Goal: Information Seeking & Learning: Find specific page/section

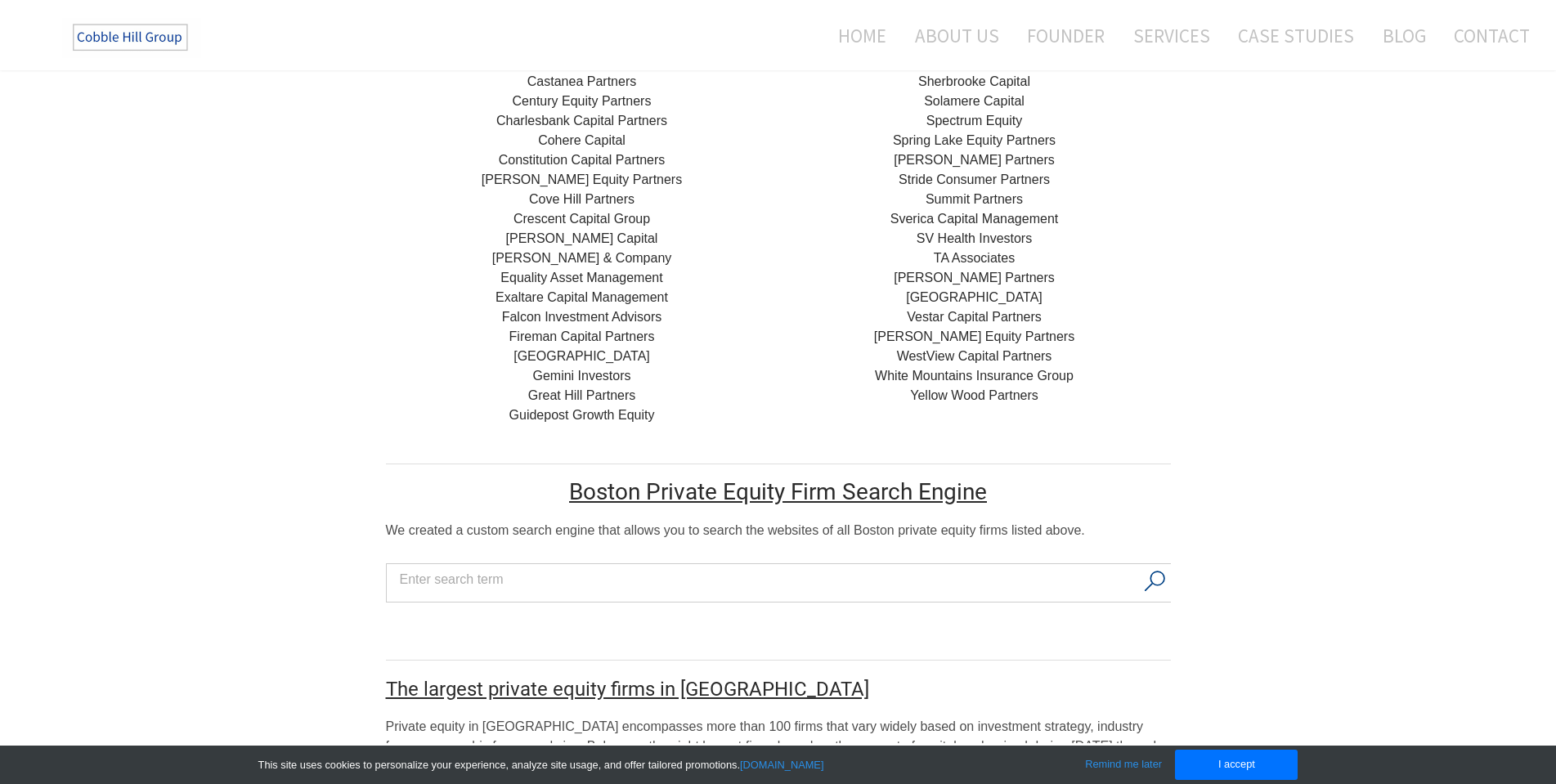
scroll to position [745, 0]
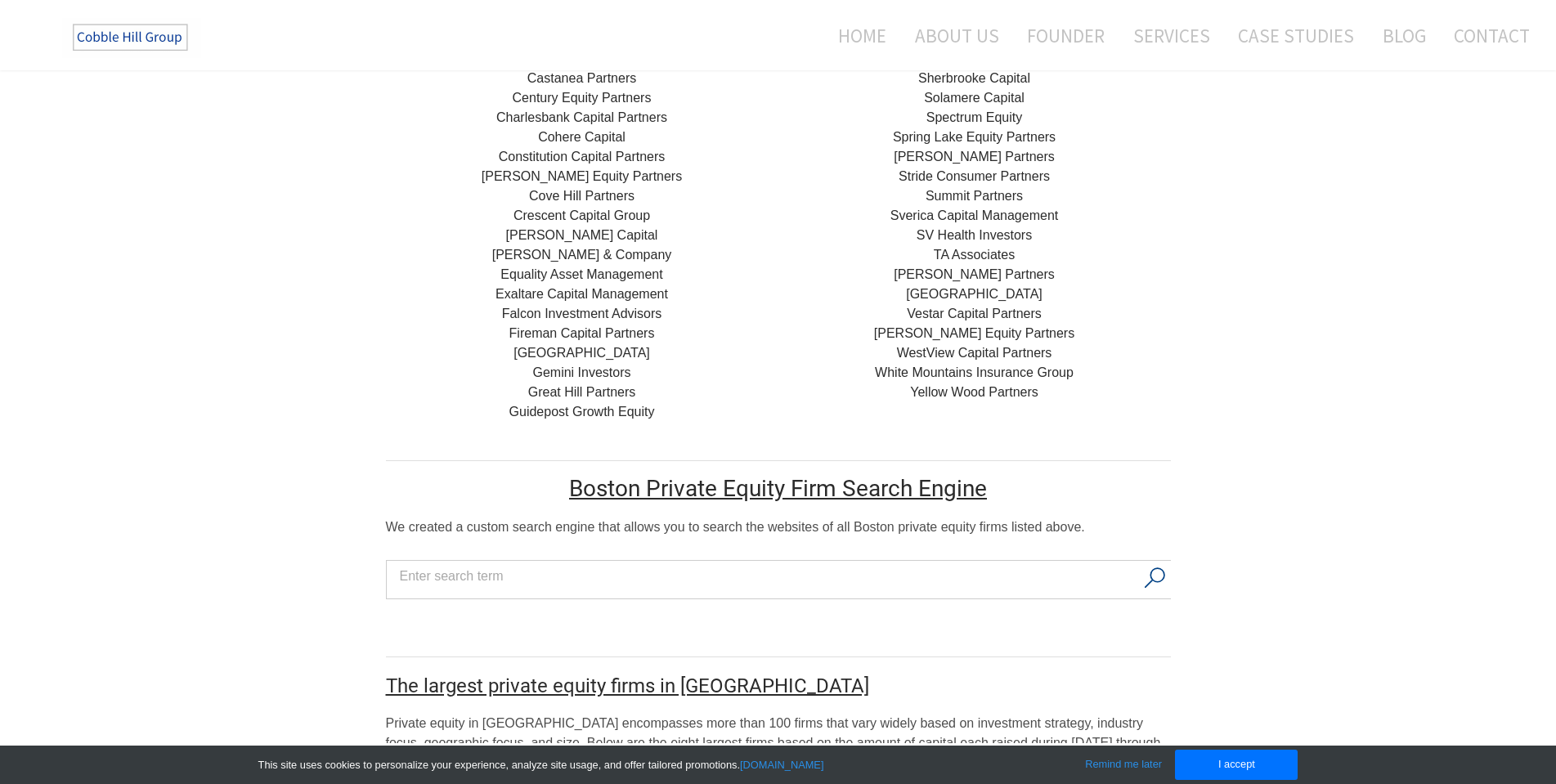
click at [460, 564] on input "Search input" at bounding box center [766, 576] width 735 height 24
click at [1152, 561] on button "Search" at bounding box center [1155, 577] width 34 height 34
click at [1163, 561] on button "Search" at bounding box center [1155, 577] width 34 height 34
click at [488, 564] on input "CDMO" at bounding box center [766, 576] width 735 height 24
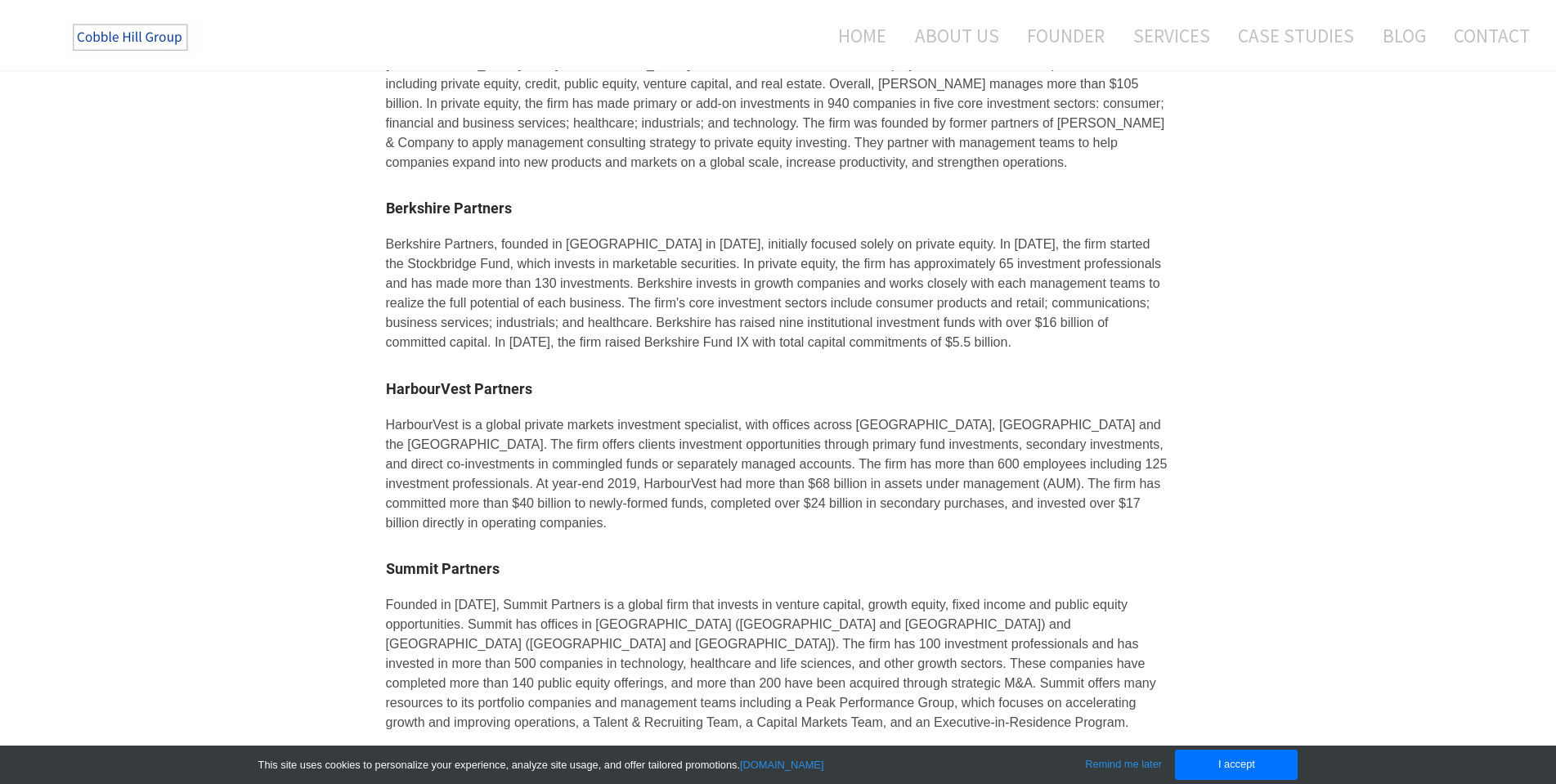
scroll to position [1238, 0]
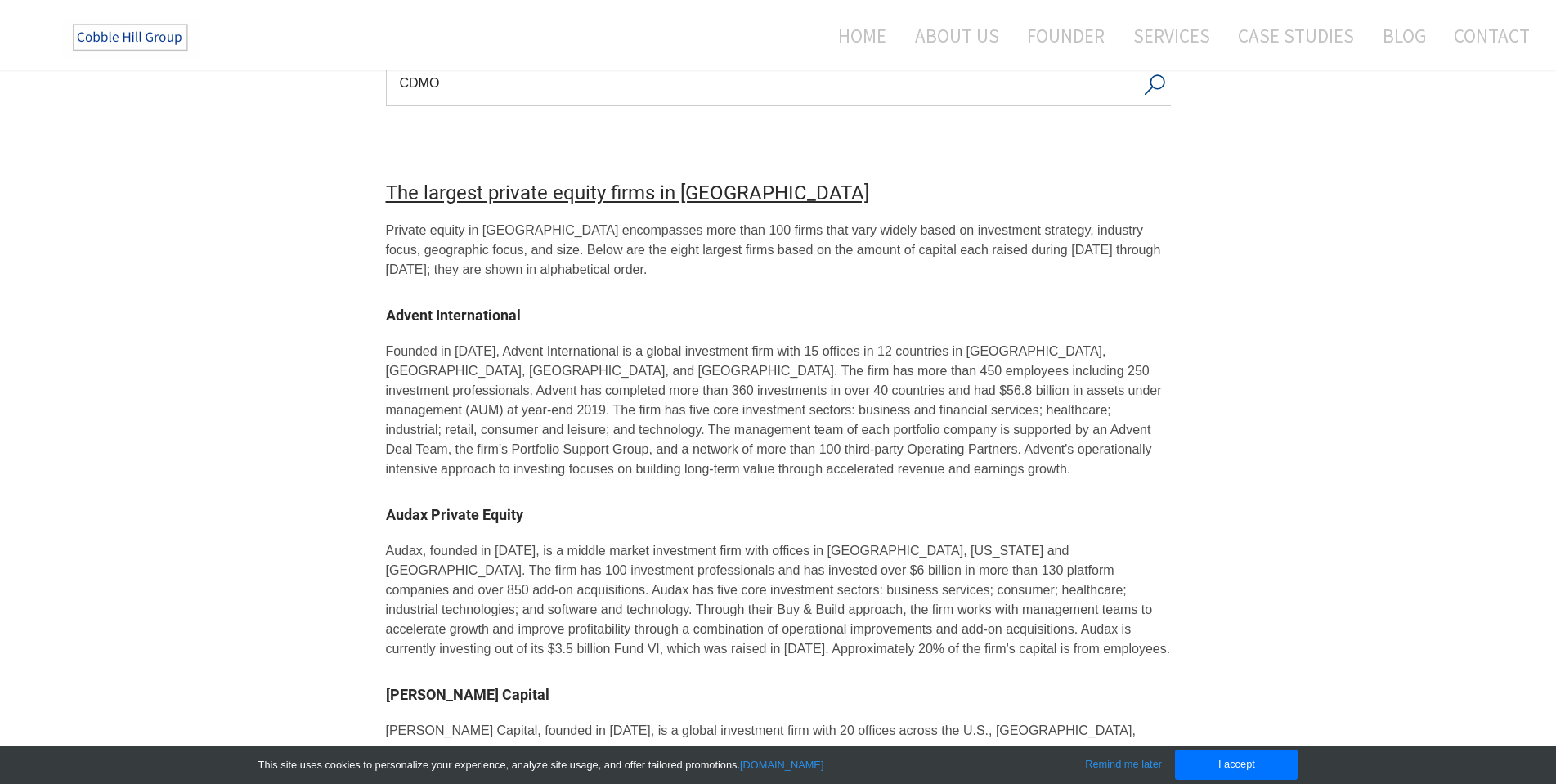
click at [423, 513] on link "Audax Private Equity" at bounding box center [454, 515] width 138 height 17
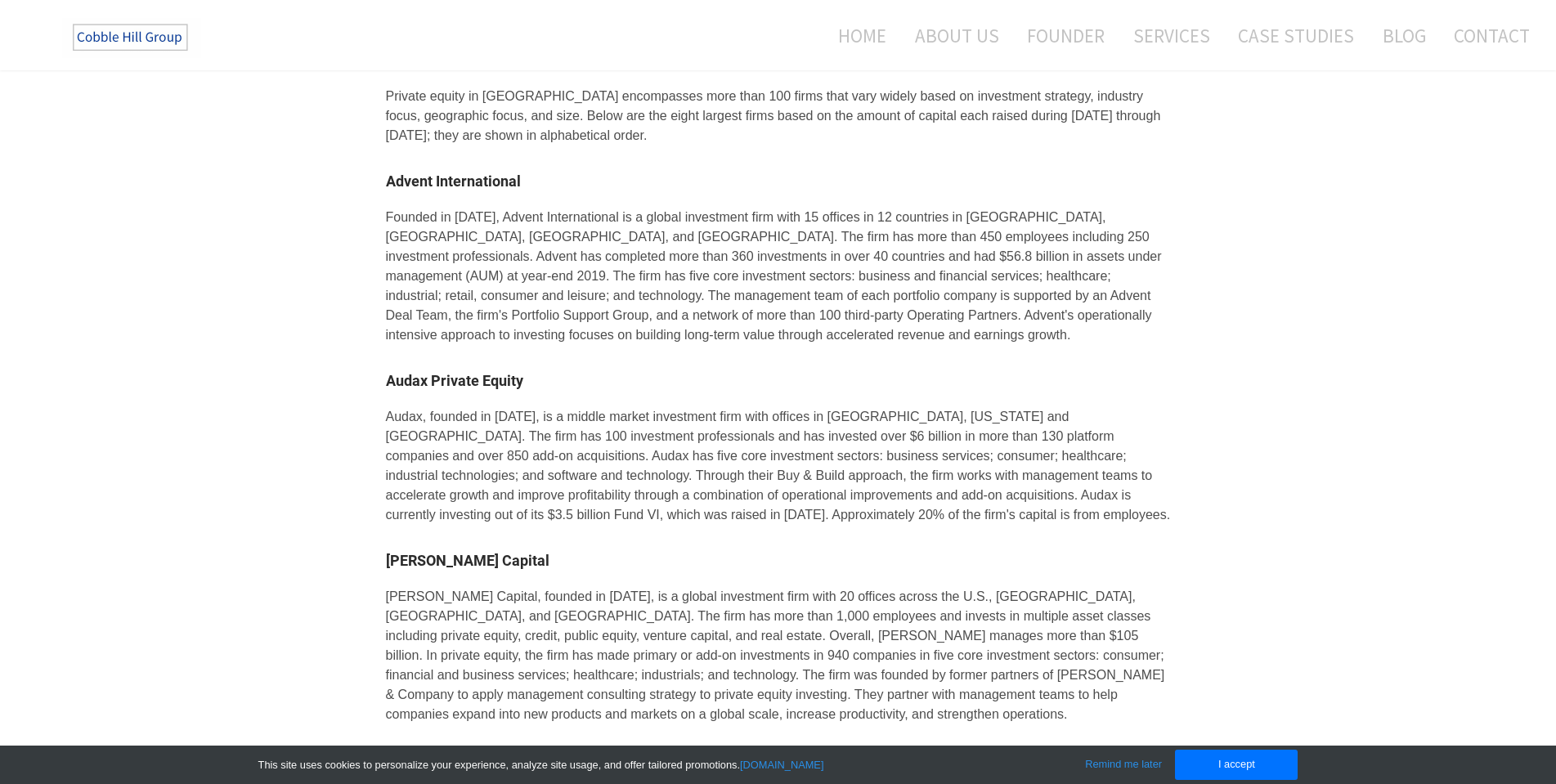
scroll to position [686, 0]
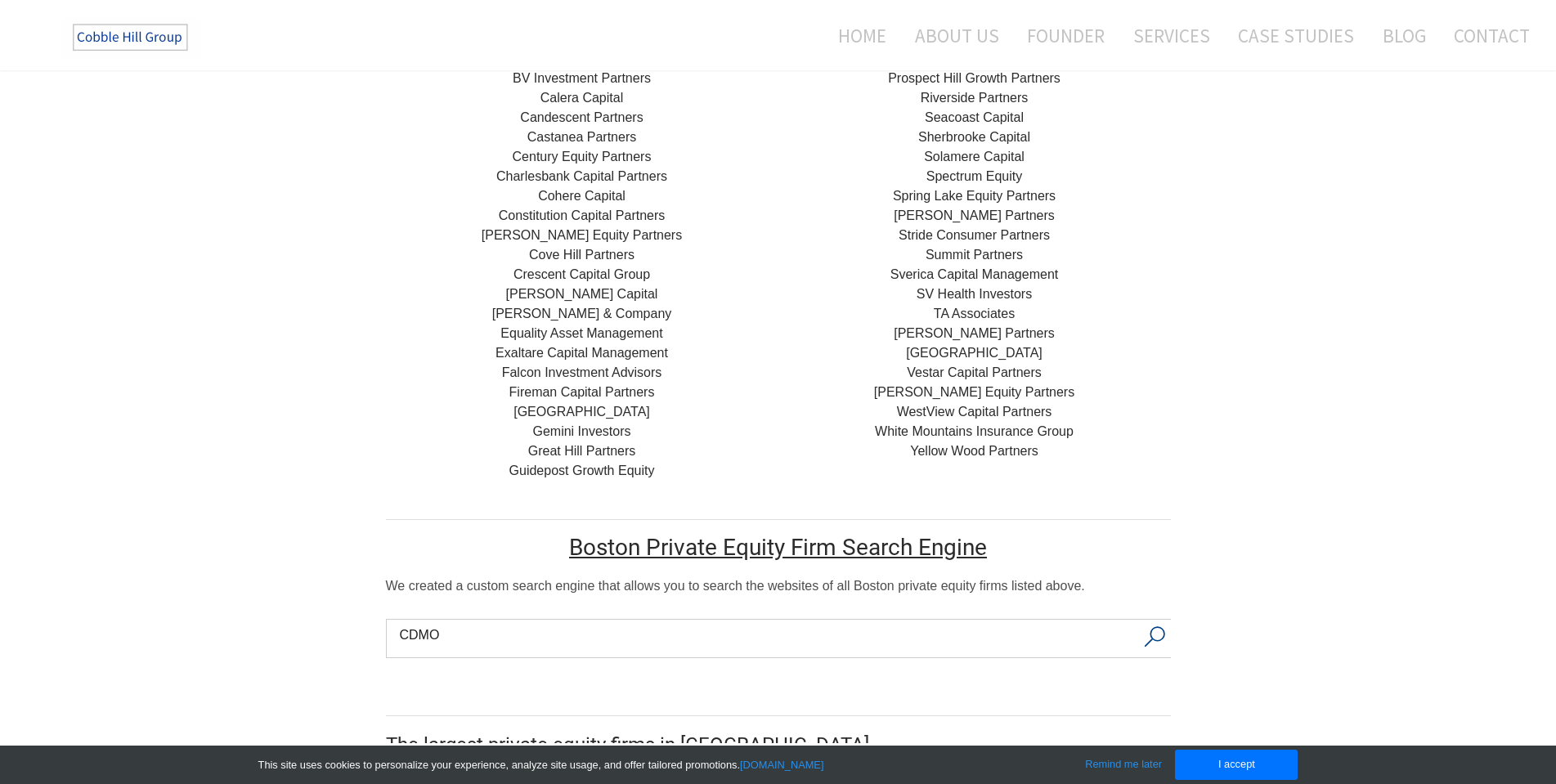
drag, startPoint x: 443, startPoint y: 616, endPoint x: 395, endPoint y: 616, distance: 48.0
click at [395, 619] on div "CDMO" at bounding box center [778, 639] width 787 height 39
type input "CRO"
click at [1157, 620] on button "Search" at bounding box center [1154, 637] width 34 height 34
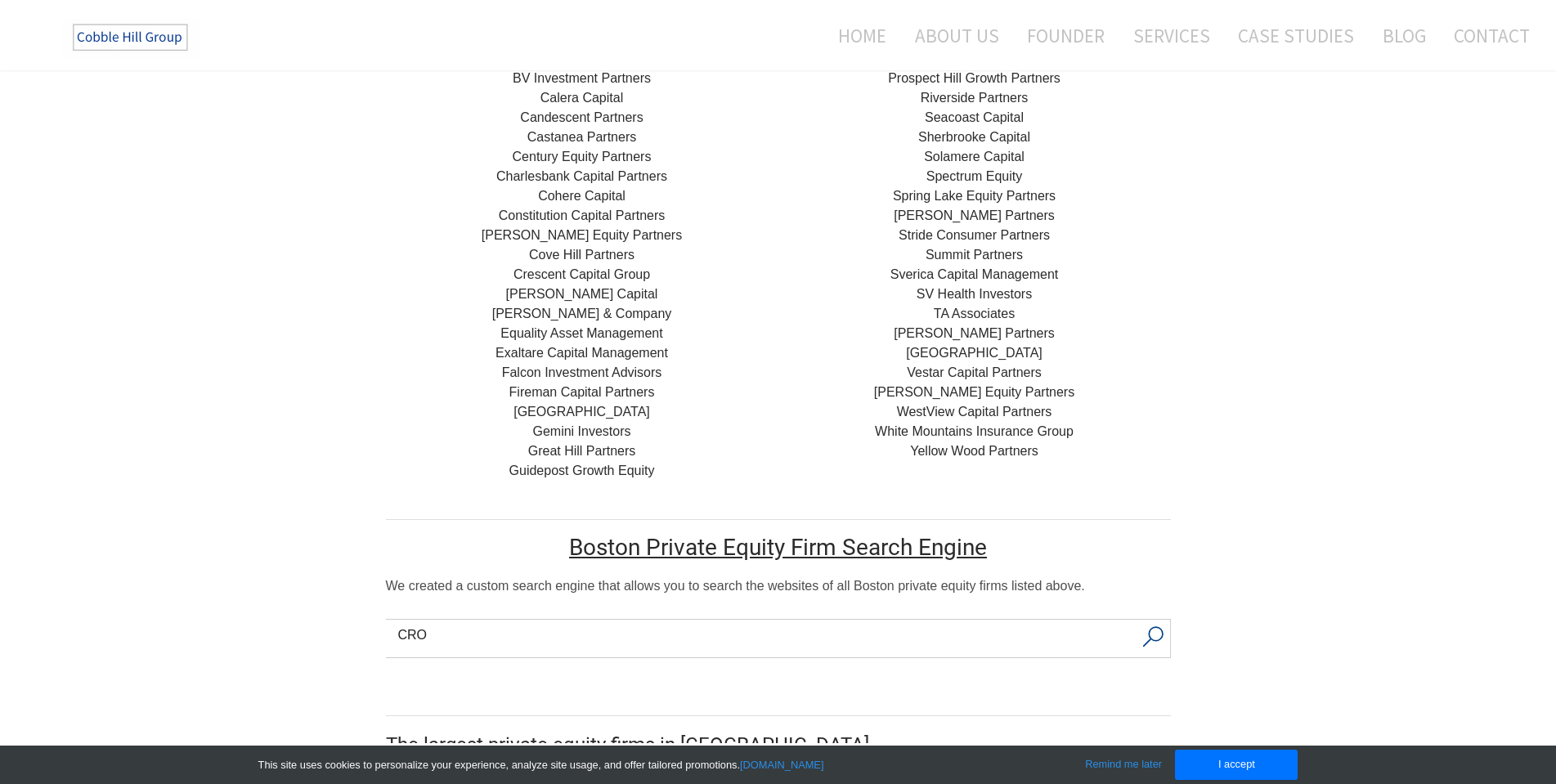
click at [1157, 620] on button "Search" at bounding box center [1154, 637] width 34 height 34
drag, startPoint x: 443, startPoint y: 609, endPoint x: 348, endPoint y: 613, distance: 95.1
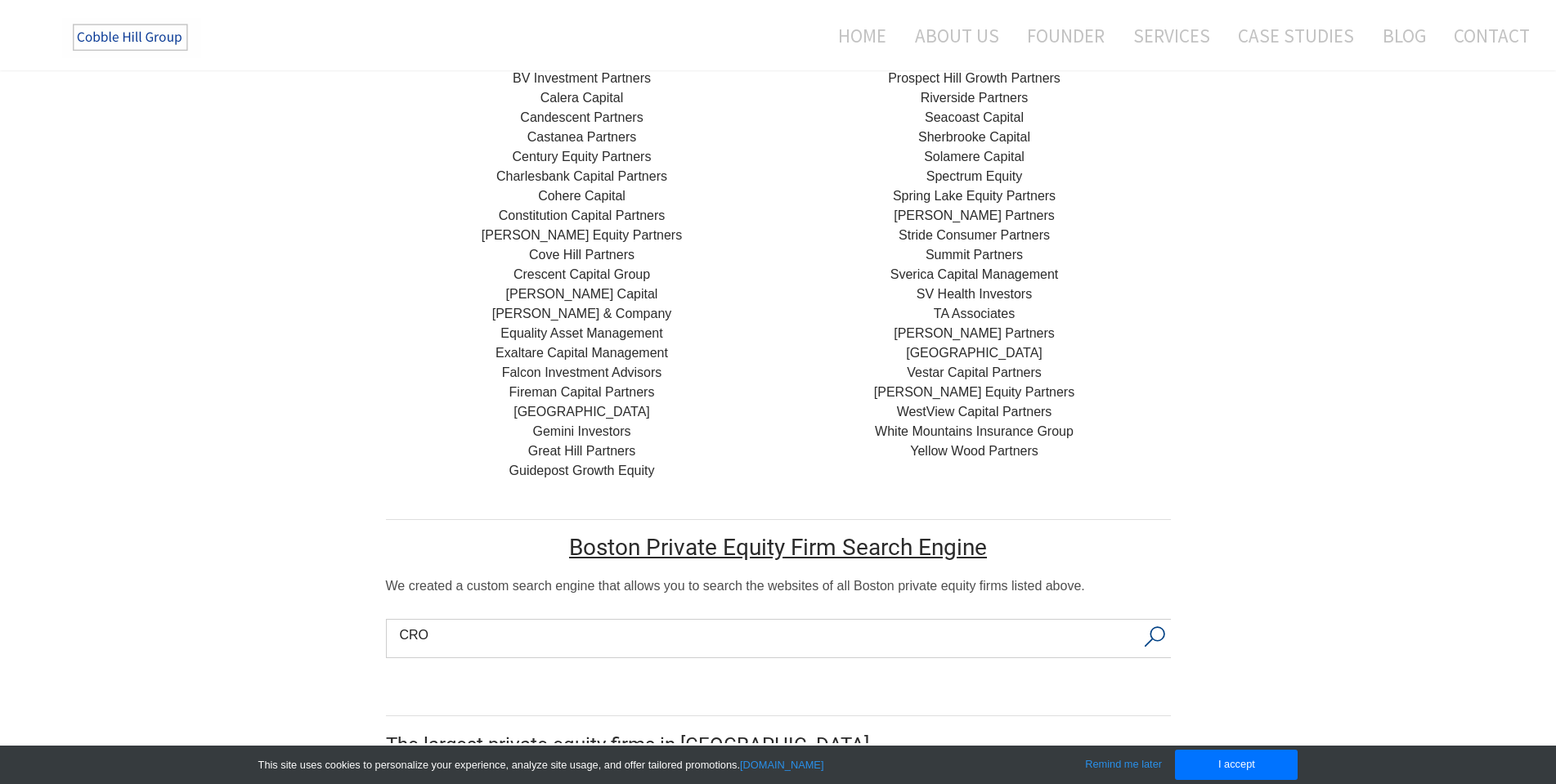
type input "Biotech"
click at [1148, 620] on button "Search" at bounding box center [1155, 637] width 34 height 34
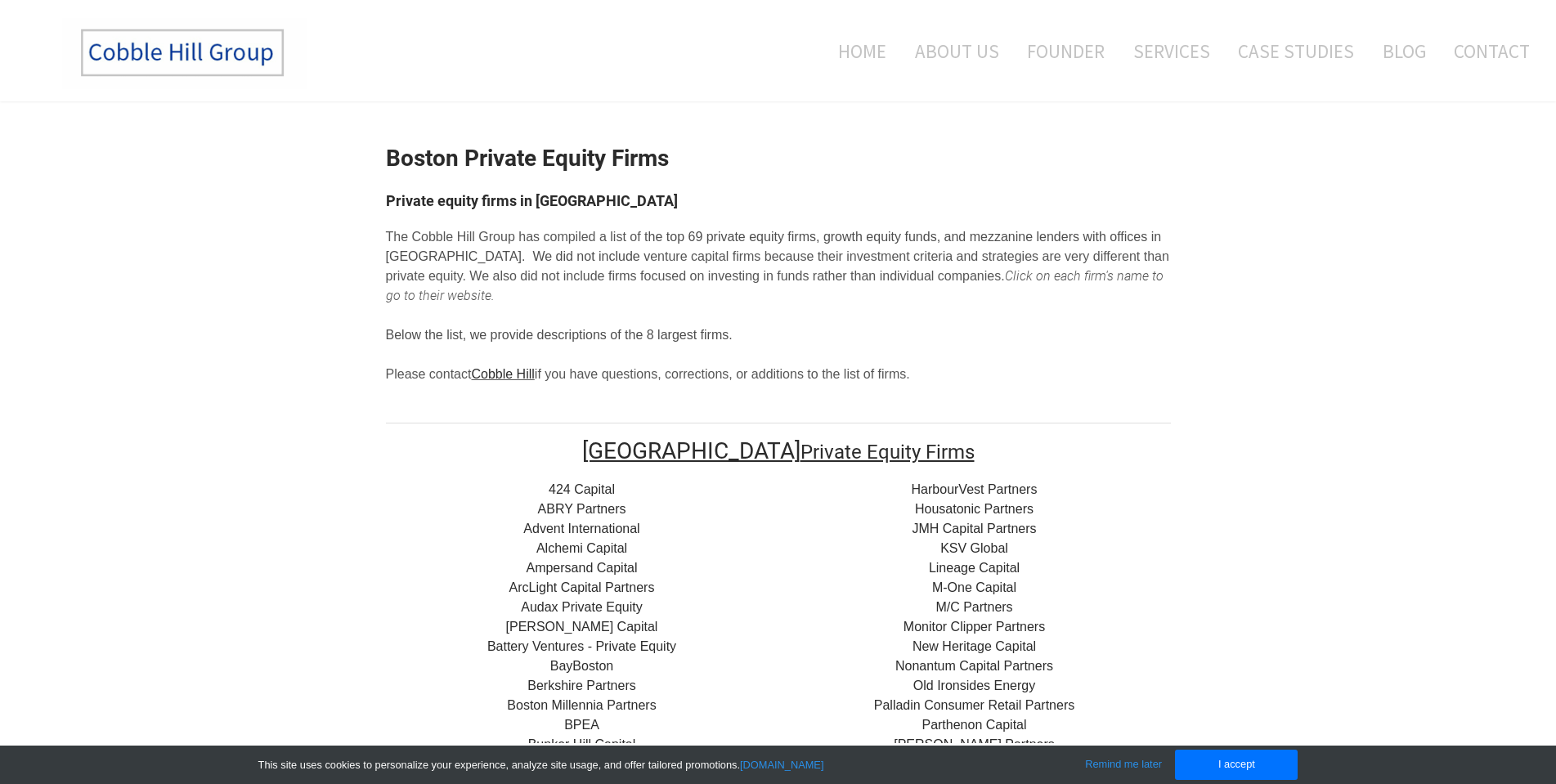
click at [563, 482] on link "424 Capital" at bounding box center [581, 489] width 66 height 14
click at [564, 502] on link "​ABRY Partners" at bounding box center [582, 508] width 88 height 14
click at [566, 521] on link "Advent International" at bounding box center [581, 528] width 116 height 14
click at [609, 541] on link "Alchemi Capital" at bounding box center [581, 547] width 90 height 14
click at [562, 561] on link "​Ampersand Capital" at bounding box center [581, 567] width 111 height 14
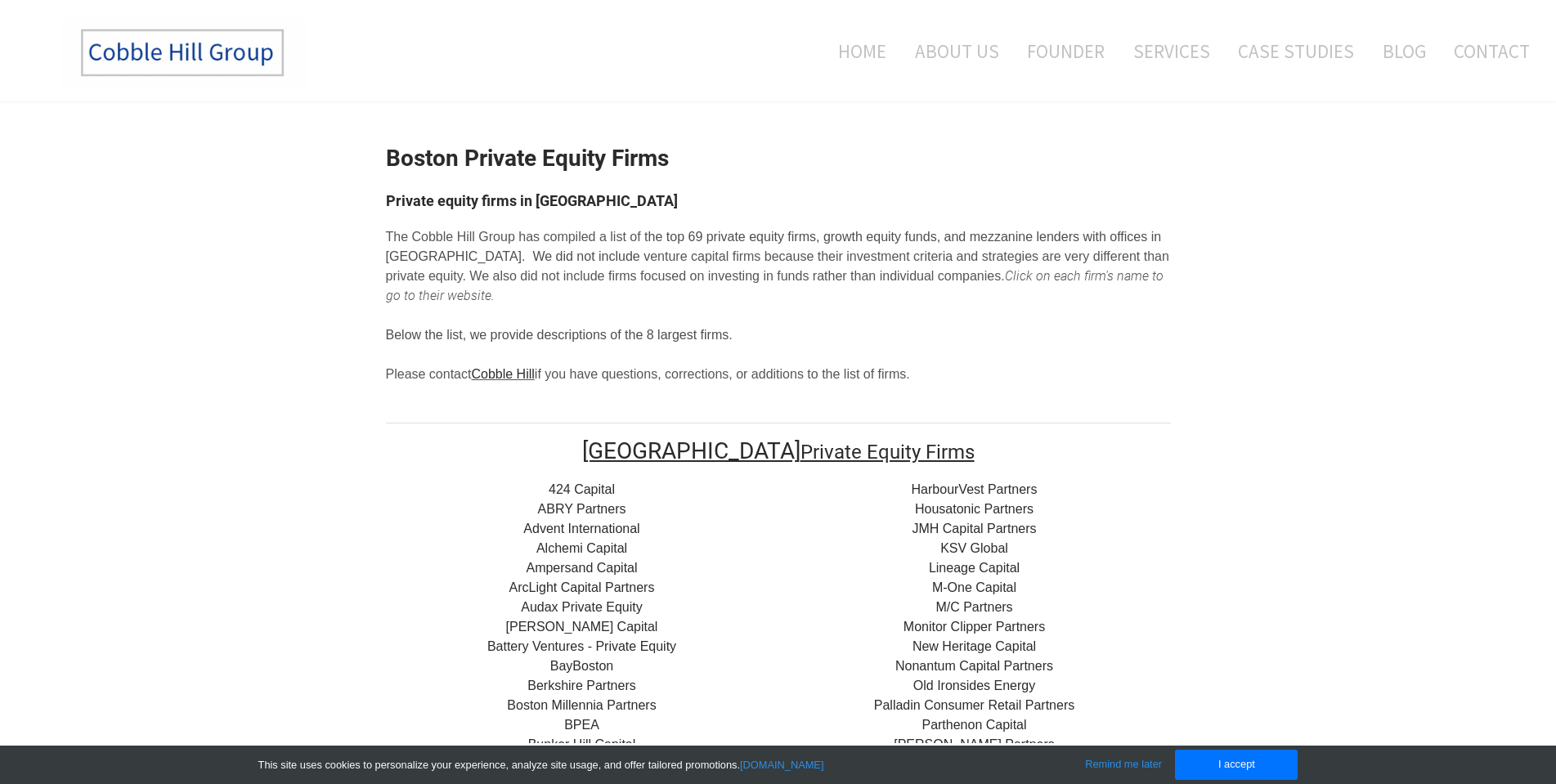
click at [594, 580] on link "​ArcLight Capital Partners" at bounding box center [582, 587] width 145 height 14
click at [568, 601] on link "Audax Private Equity" at bounding box center [581, 607] width 122 height 14
click at [562, 640] on link "Battery Ventures - Private Equity" at bounding box center [581, 646] width 189 height 14
click at [567, 659] on link "BayBoston" at bounding box center [582, 666] width 63 height 14
click at [566, 698] on link "Boston Millennia Partners" at bounding box center [581, 705] width 149 height 14
